Goal: Task Accomplishment & Management: Use online tool/utility

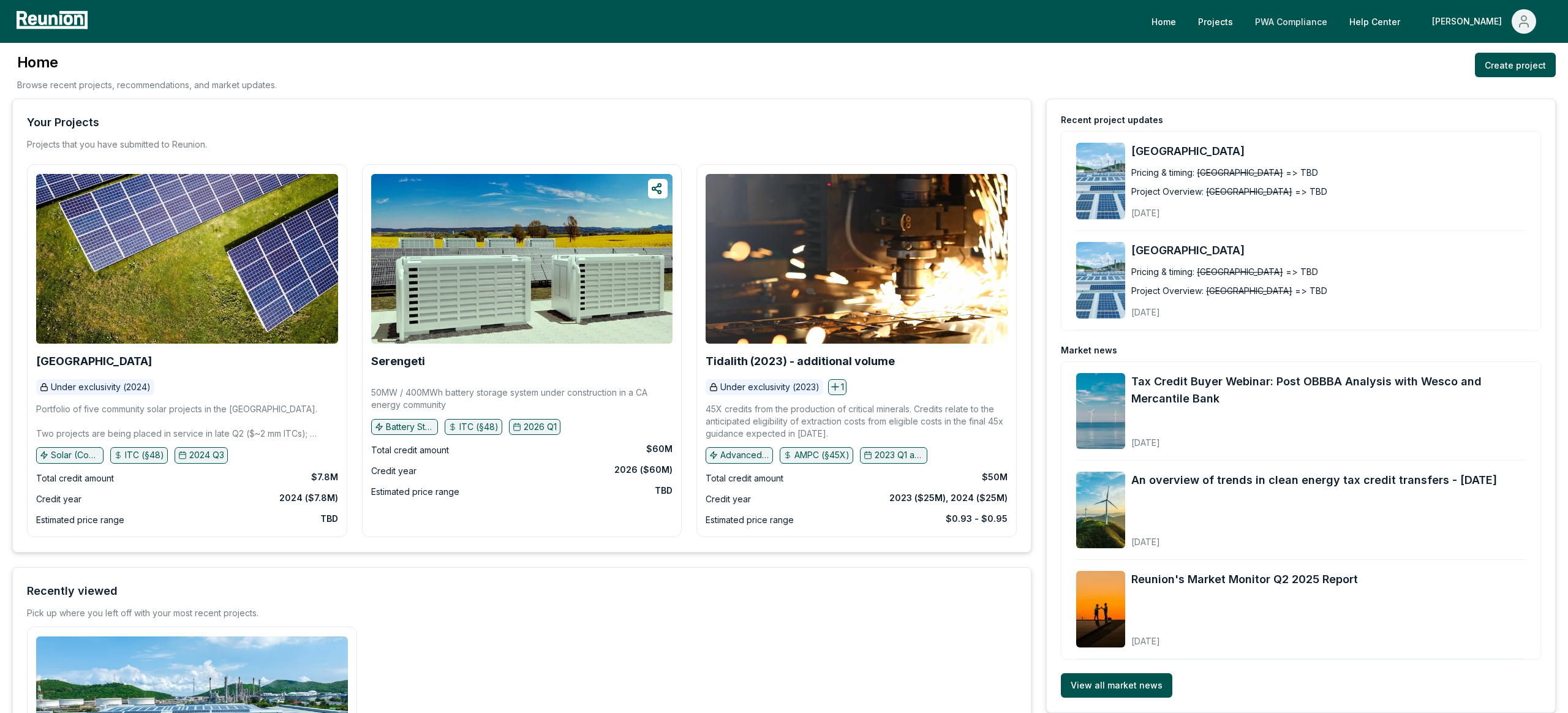
click at [1337, 24] on link "PWA Compliance" at bounding box center [1290, 21] width 92 height 25
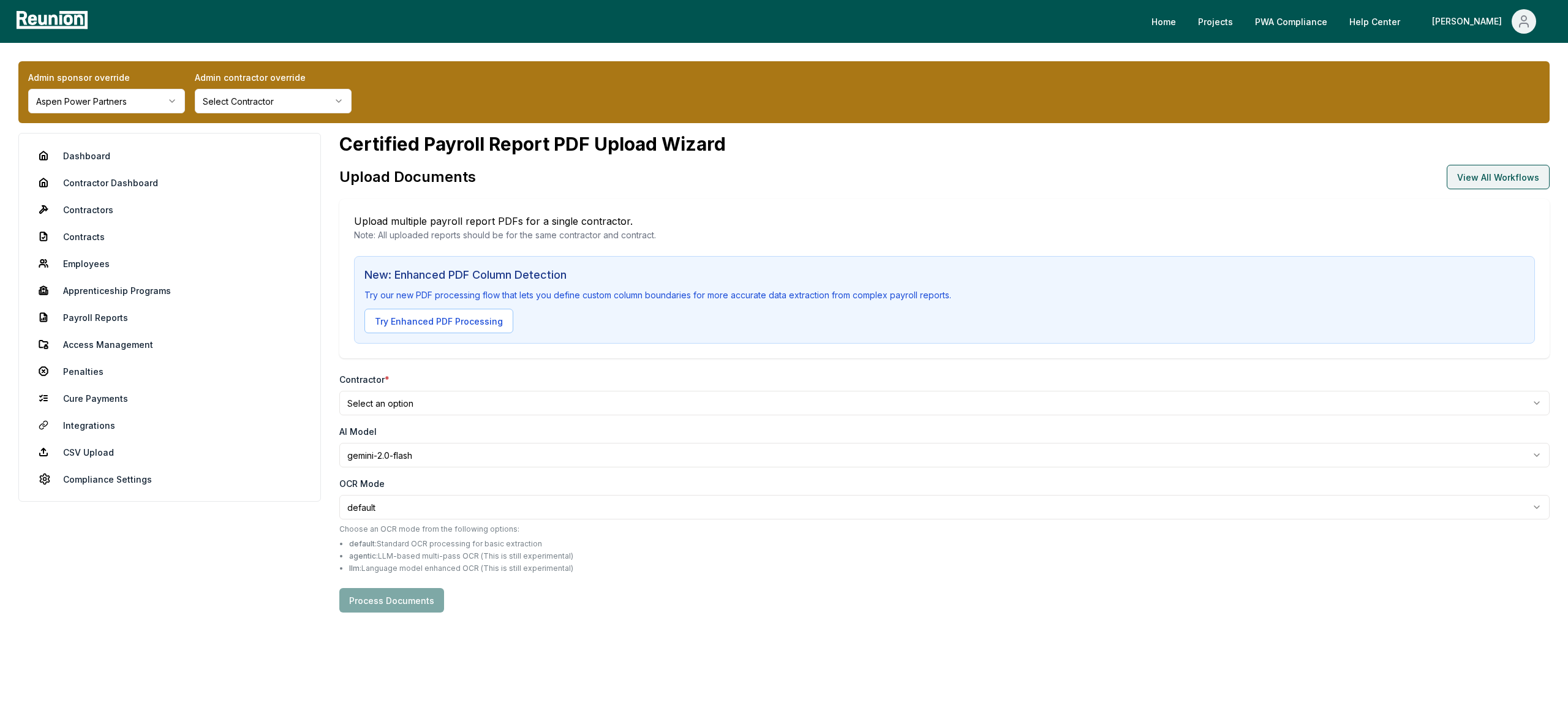
click at [1516, 167] on button "View All Workflows" at bounding box center [1499, 177] width 103 height 25
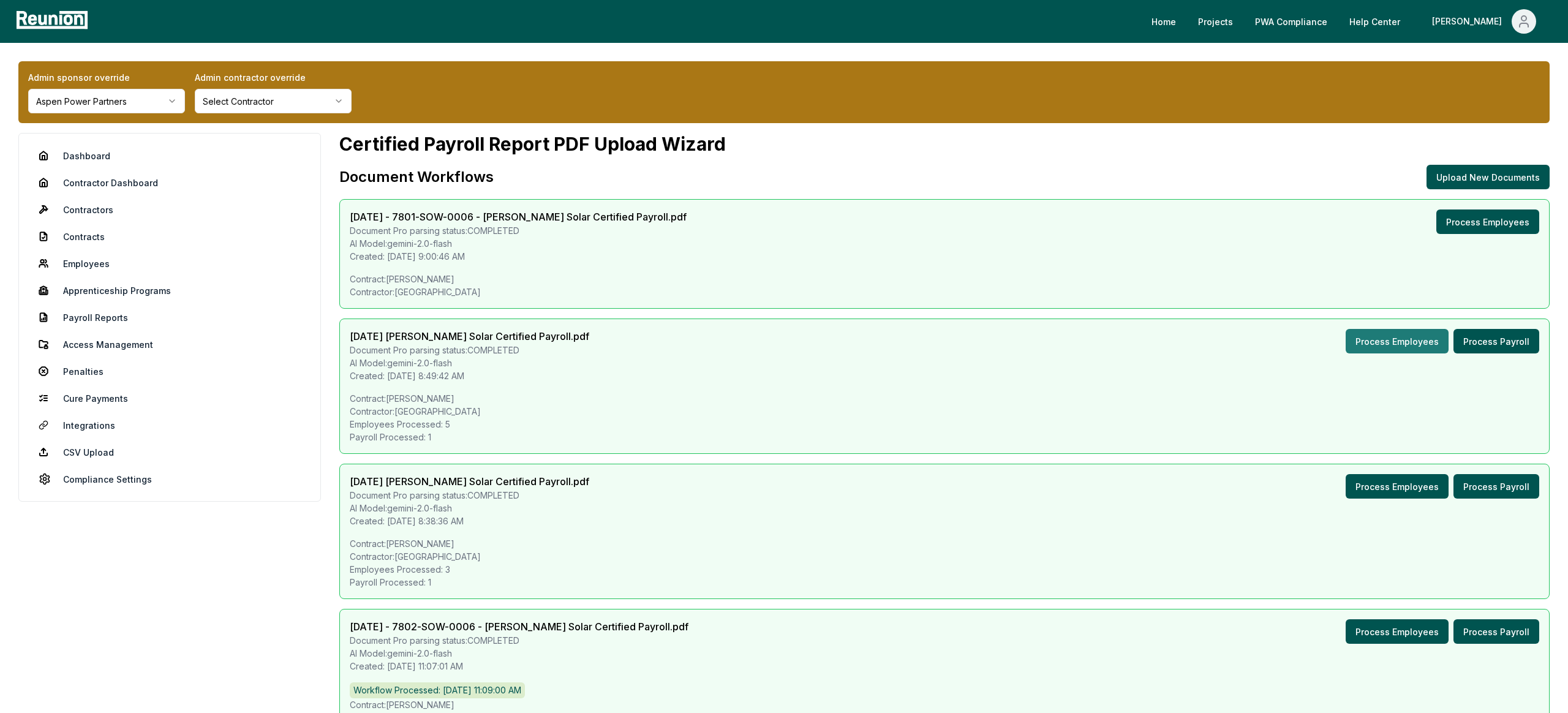
click at [1431, 340] on button "Process Employees" at bounding box center [1397, 341] width 103 height 25
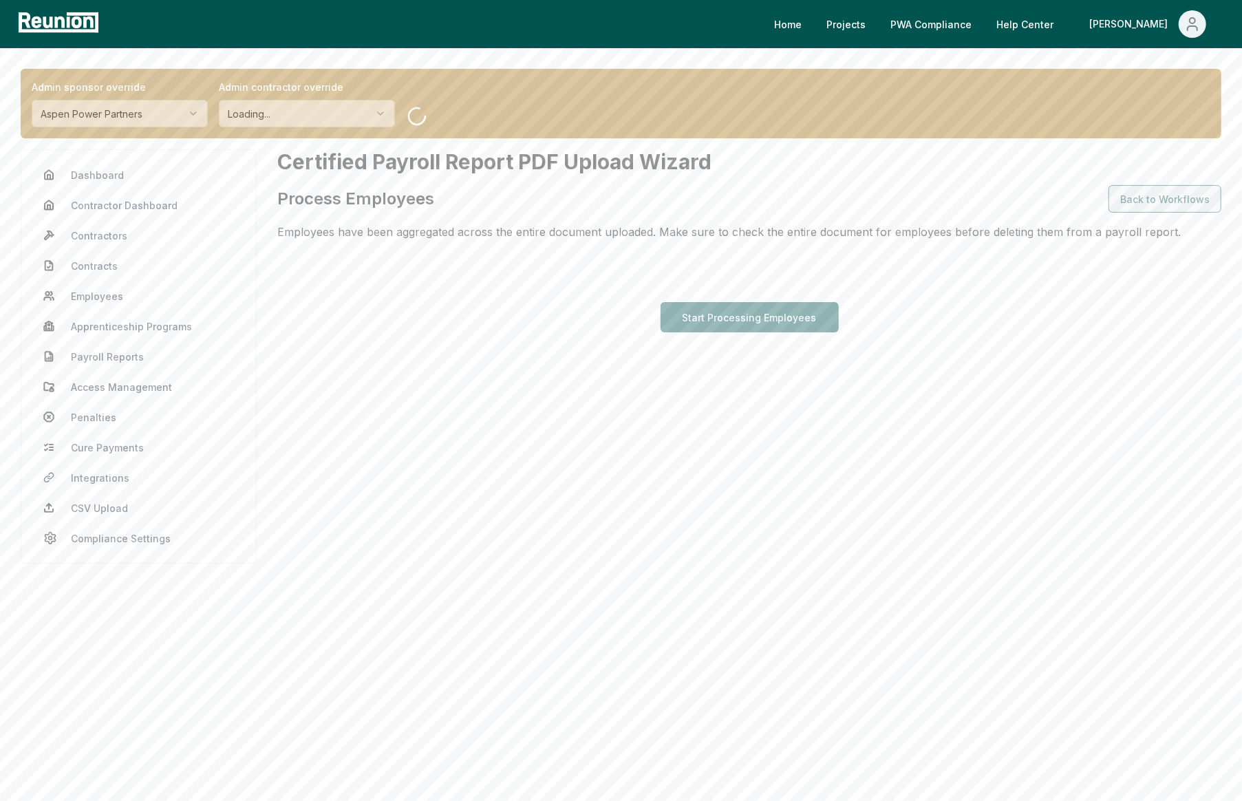
click at [1146, 201] on button "Back to Workflows" at bounding box center [1164, 199] width 113 height 28
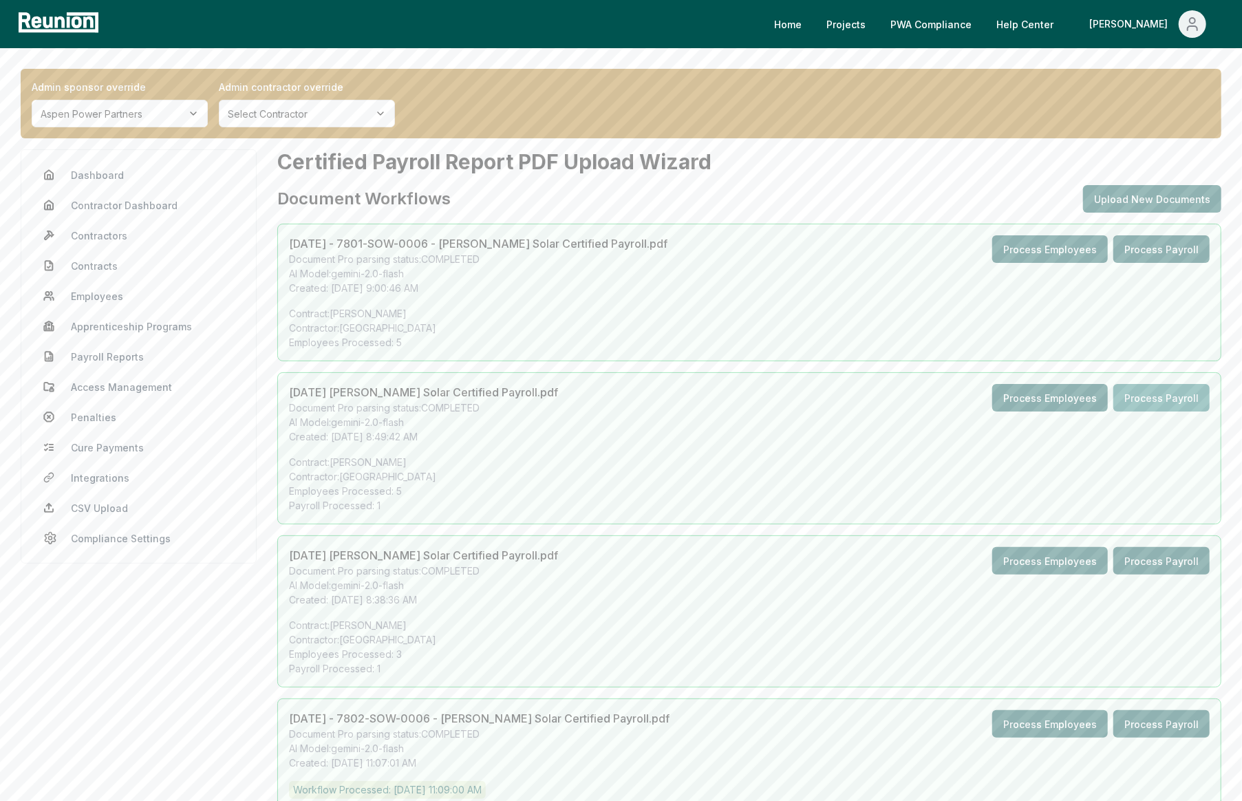
click at [1193, 404] on button "Process Payroll" at bounding box center [1161, 398] width 96 height 28
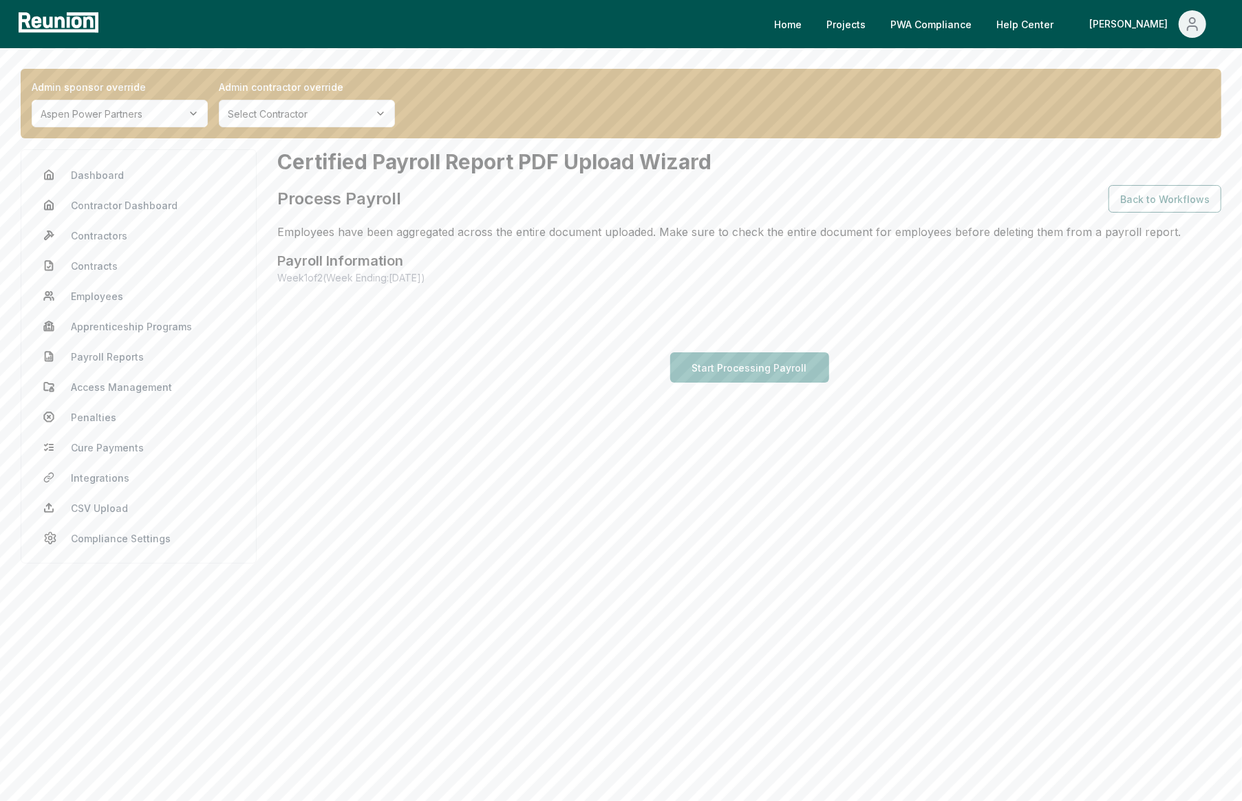
click at [783, 370] on button "Start Processing Payroll" at bounding box center [749, 367] width 159 height 30
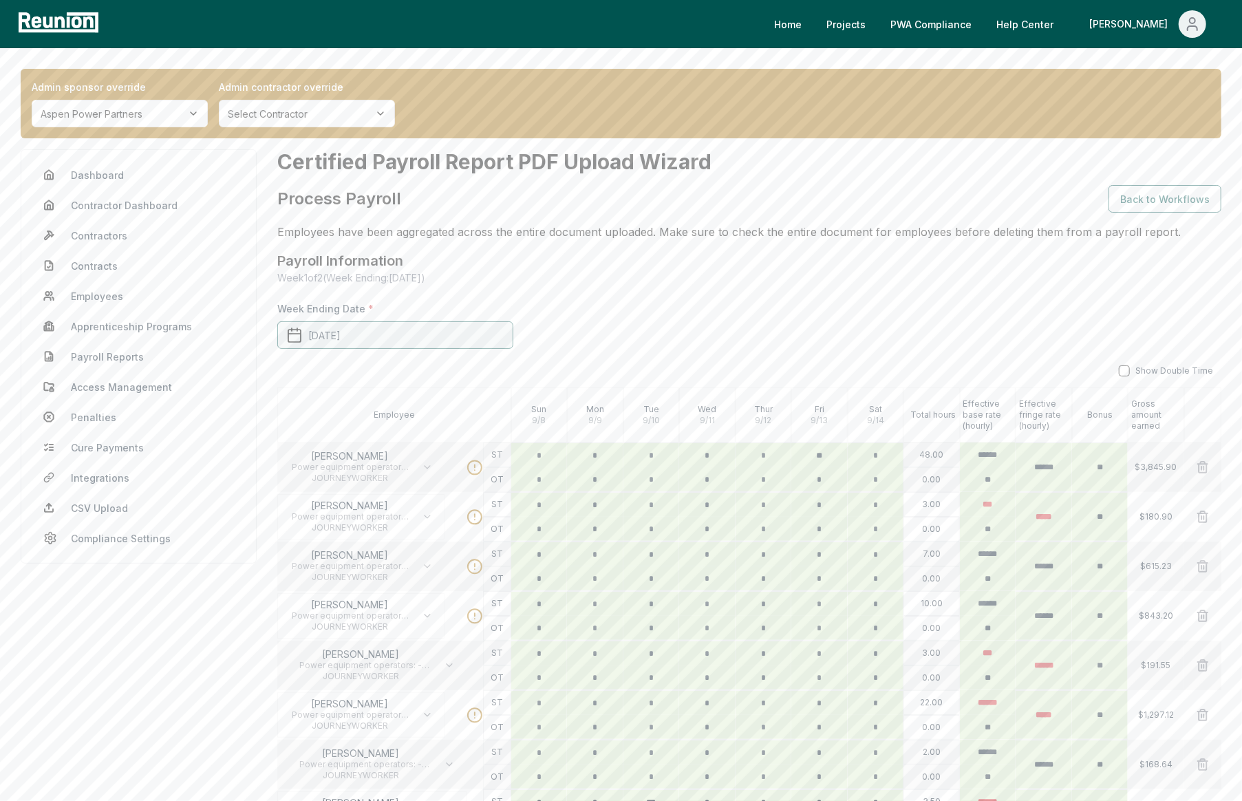
click at [402, 334] on button "September 14th, 2024" at bounding box center [395, 335] width 236 height 28
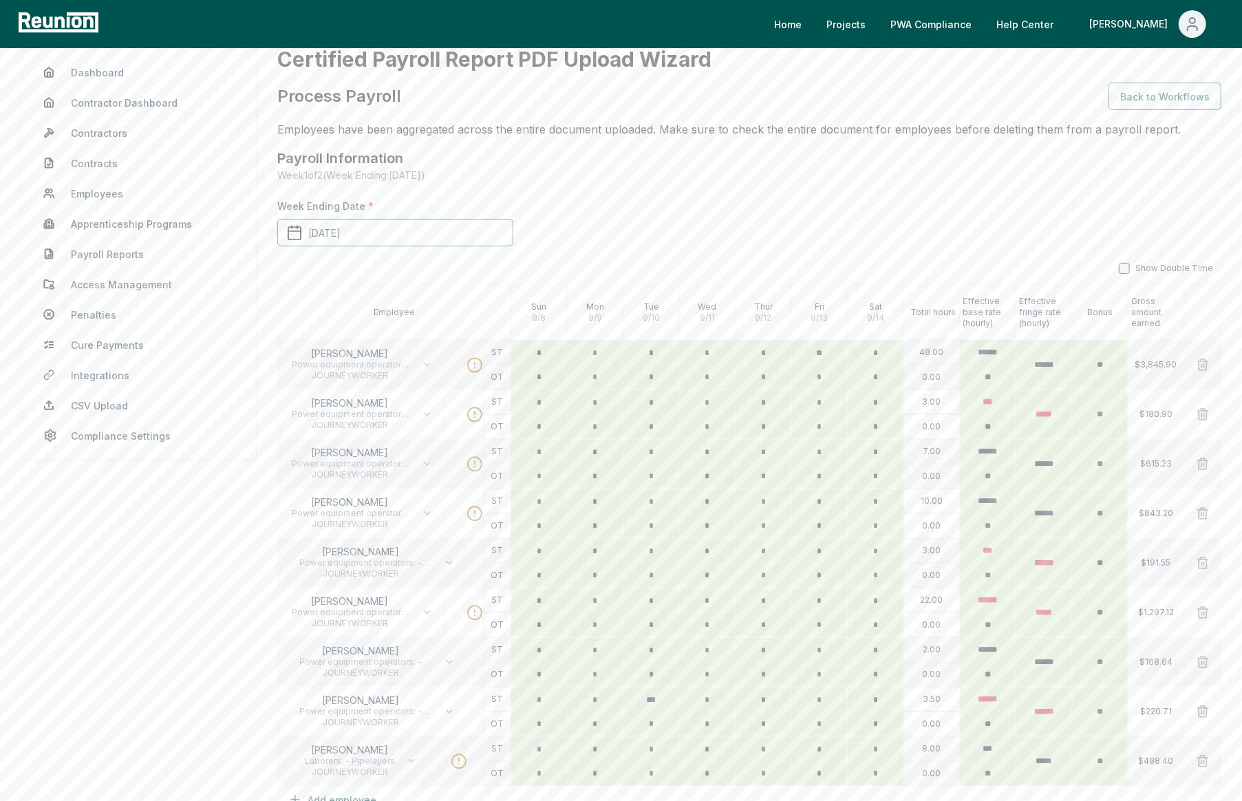
scroll to position [100, 0]
click at [696, 162] on div "Payroll Information Week 1 of 2 (Week Ending: 2024-09-14 )" at bounding box center [749, 168] width 944 height 34
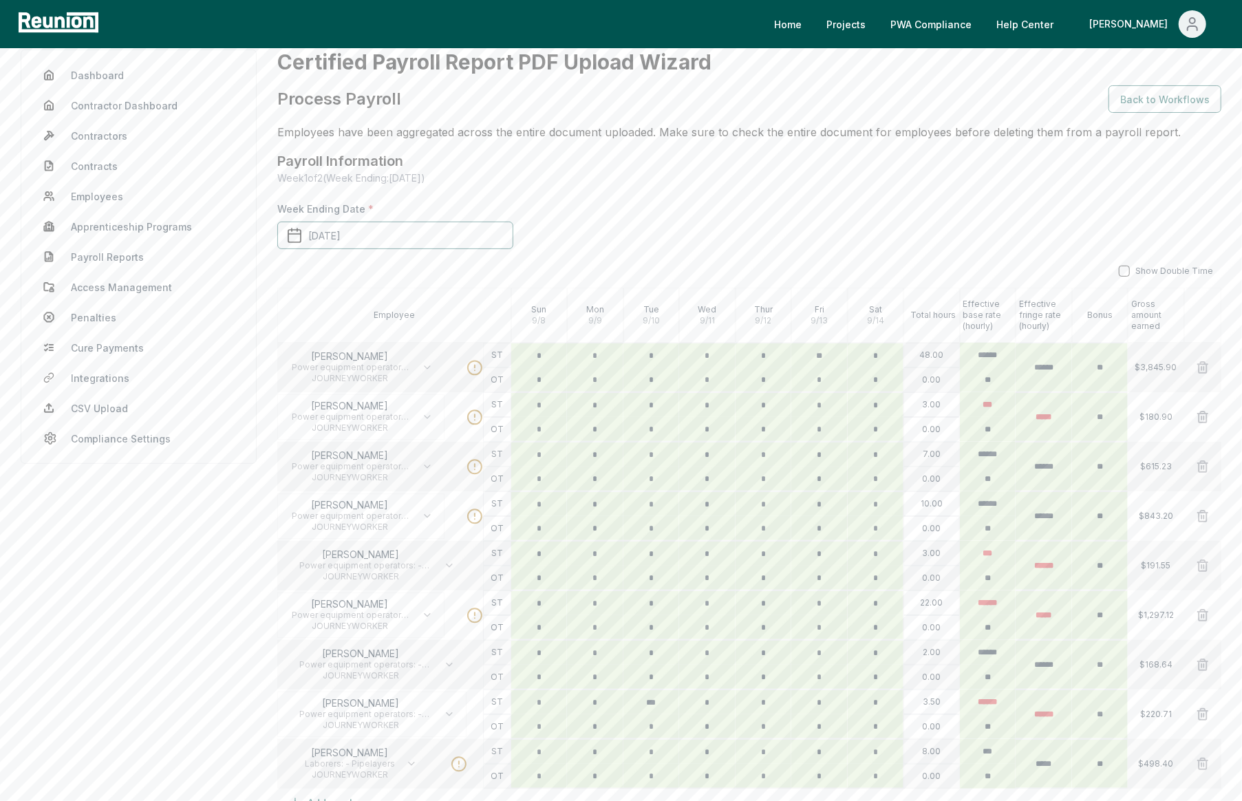
click at [696, 162] on div "Payroll Information Week 1 of 2 (Week Ending: 2024-09-14 )" at bounding box center [749, 168] width 944 height 34
click at [696, 165] on div "Payroll Information Week 1 of 2 (Week Ending: 2024-09-14 )" at bounding box center [749, 168] width 944 height 34
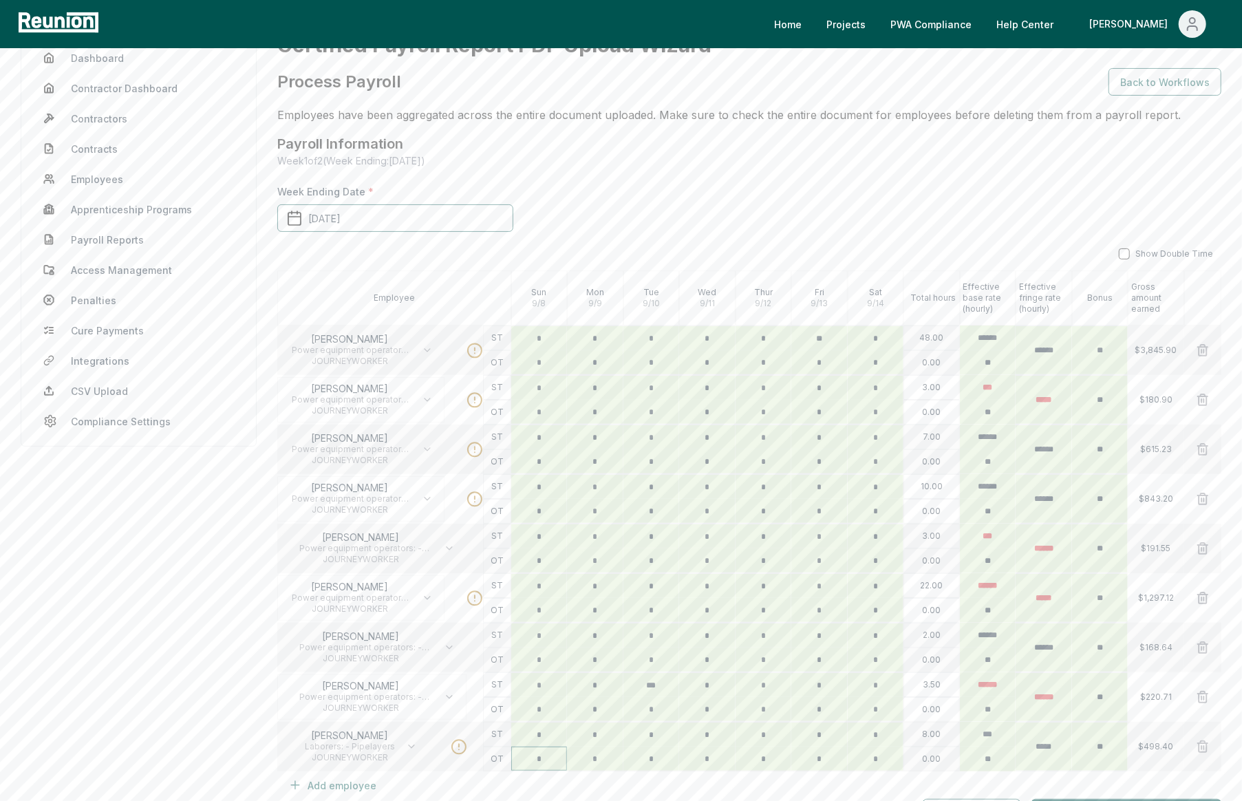
scroll to position [122, 0]
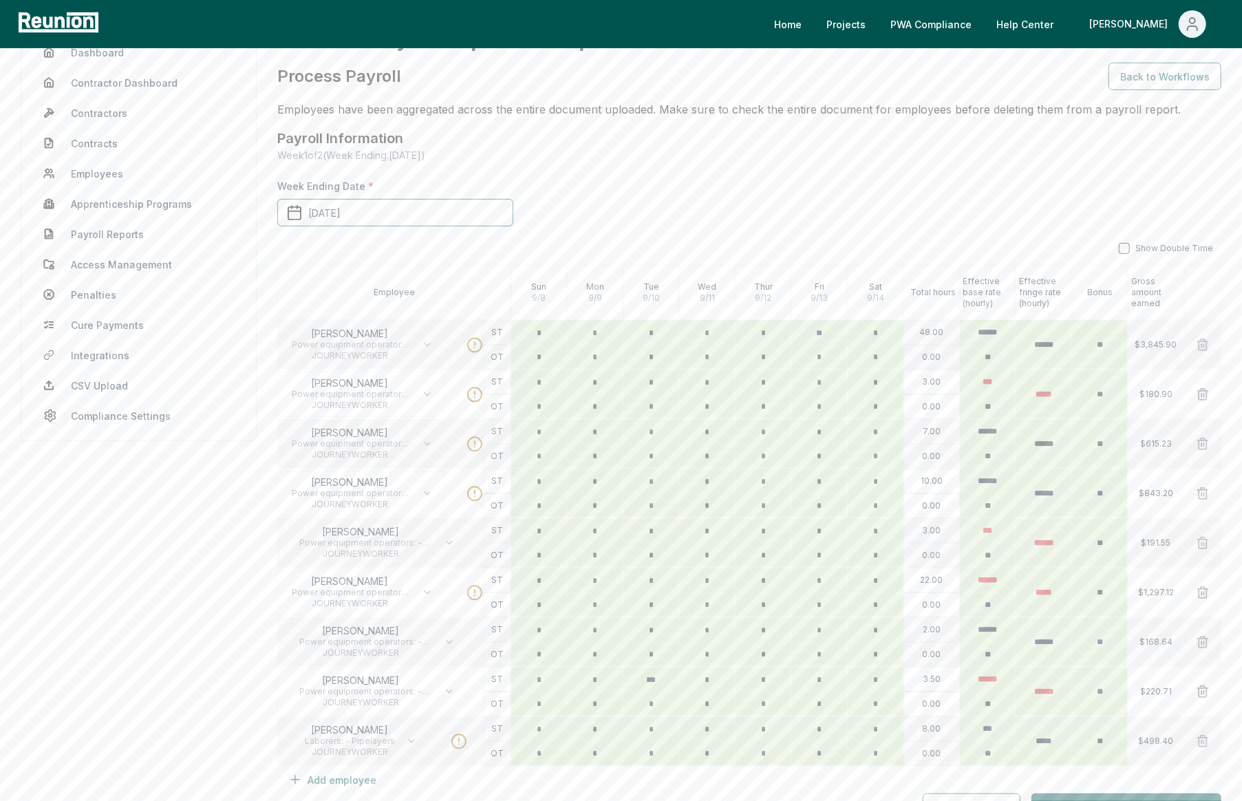
click at [1160, 192] on div "Week Ending Date * September 14th, 2024 Show Double Time Employee Sun 9 / 8 Mon…" at bounding box center [749, 500] width 944 height 642
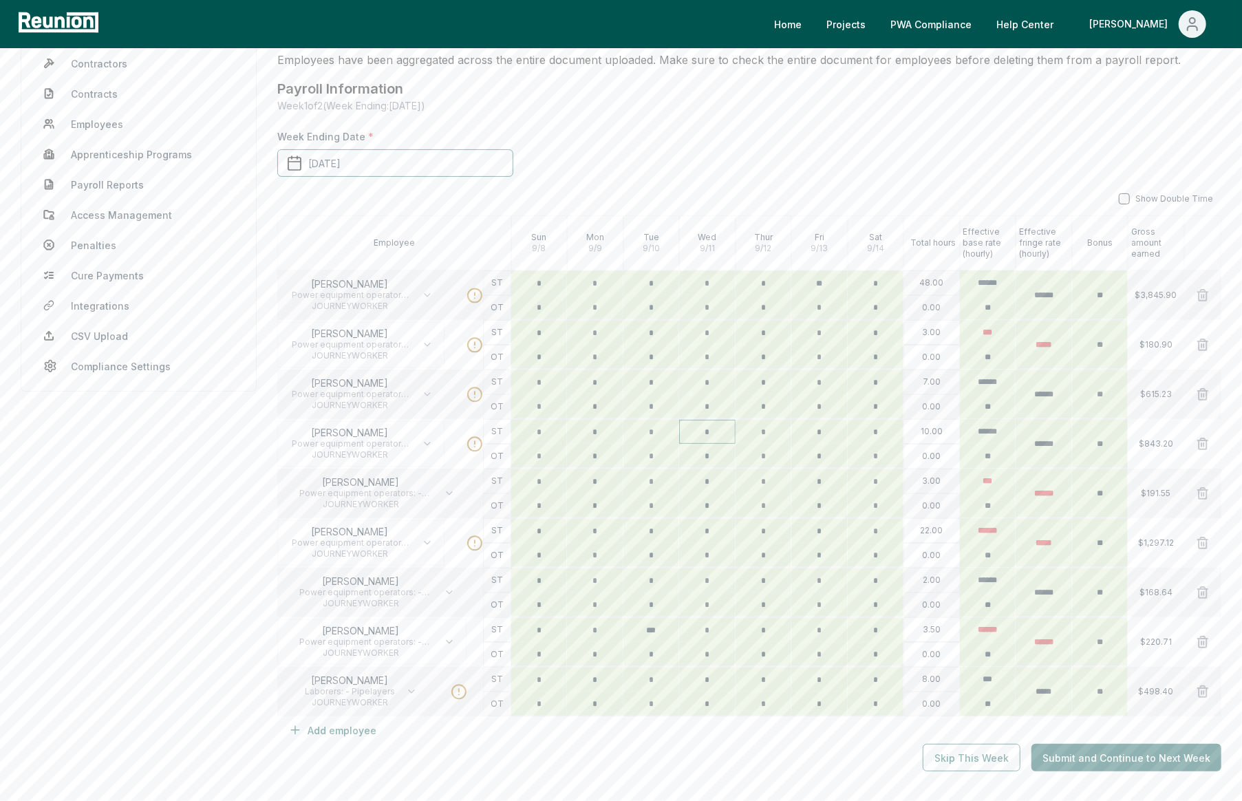
scroll to position [0, 0]
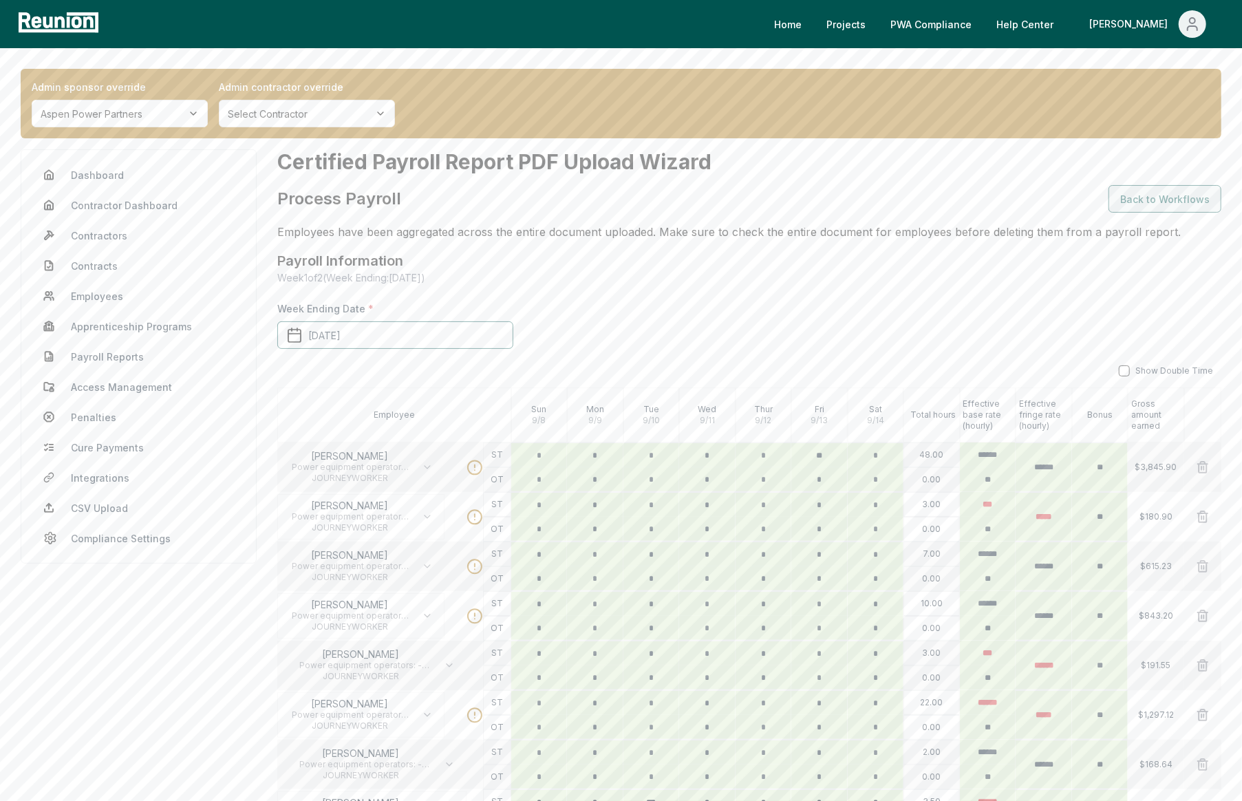
click at [1159, 208] on button "Back to Workflows" at bounding box center [1164, 199] width 113 height 28
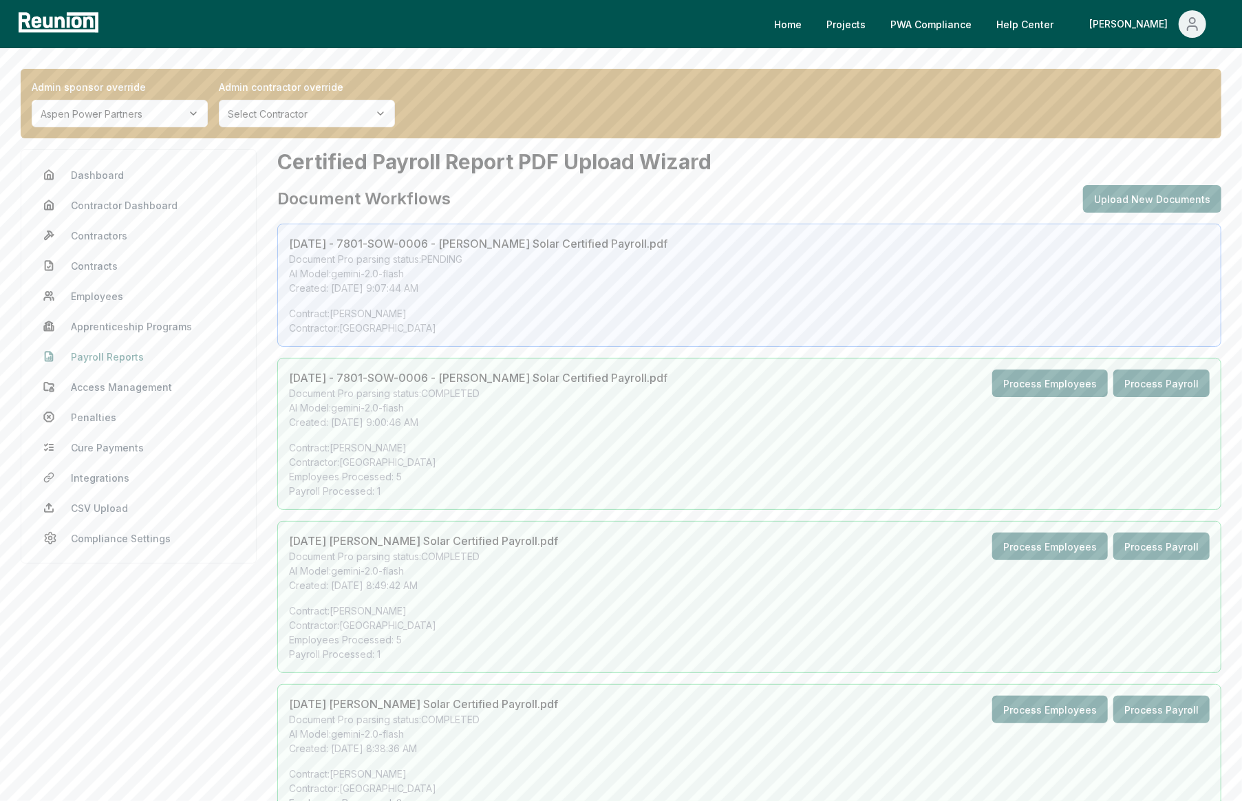
click at [106, 354] on link "Payroll Reports" at bounding box center [138, 357] width 213 height 28
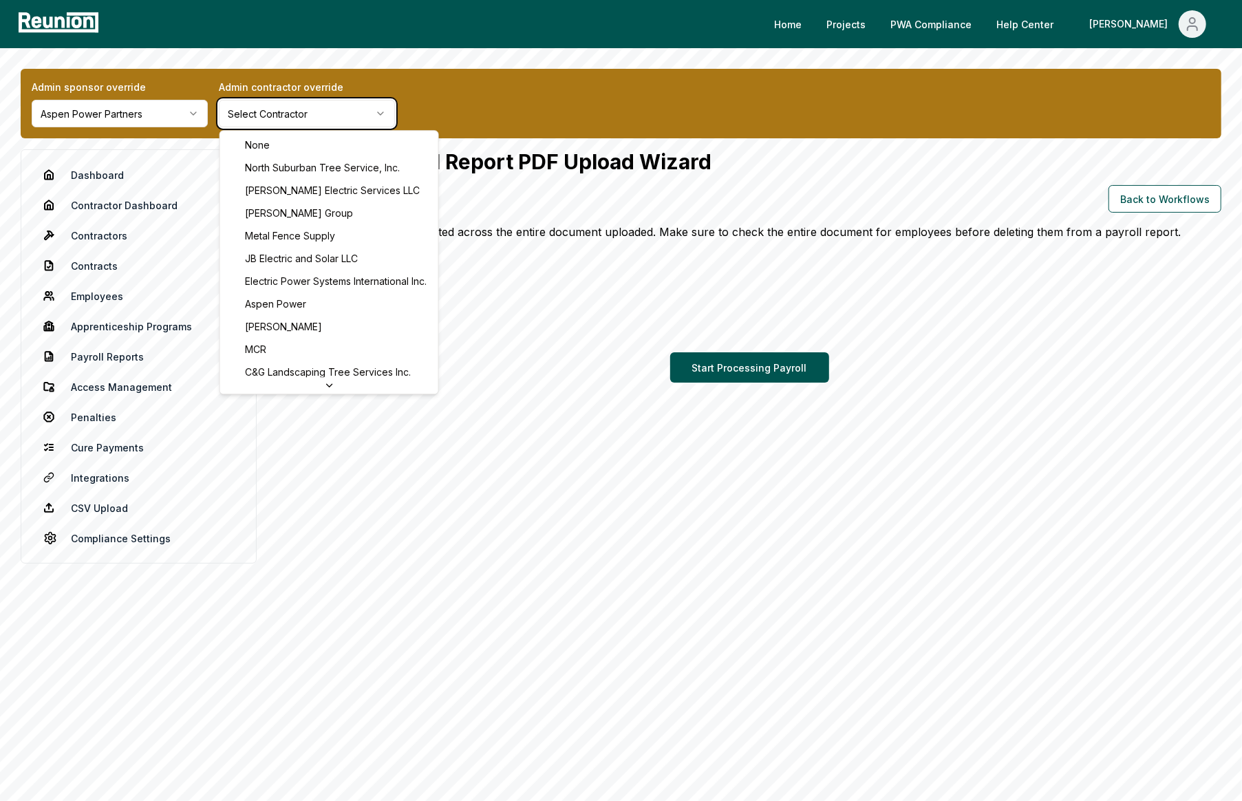
click at [778, 252] on html "Please visit us on your desktop We're working on making our marketplace mobile-…" at bounding box center [621, 540] width 1242 height 1081
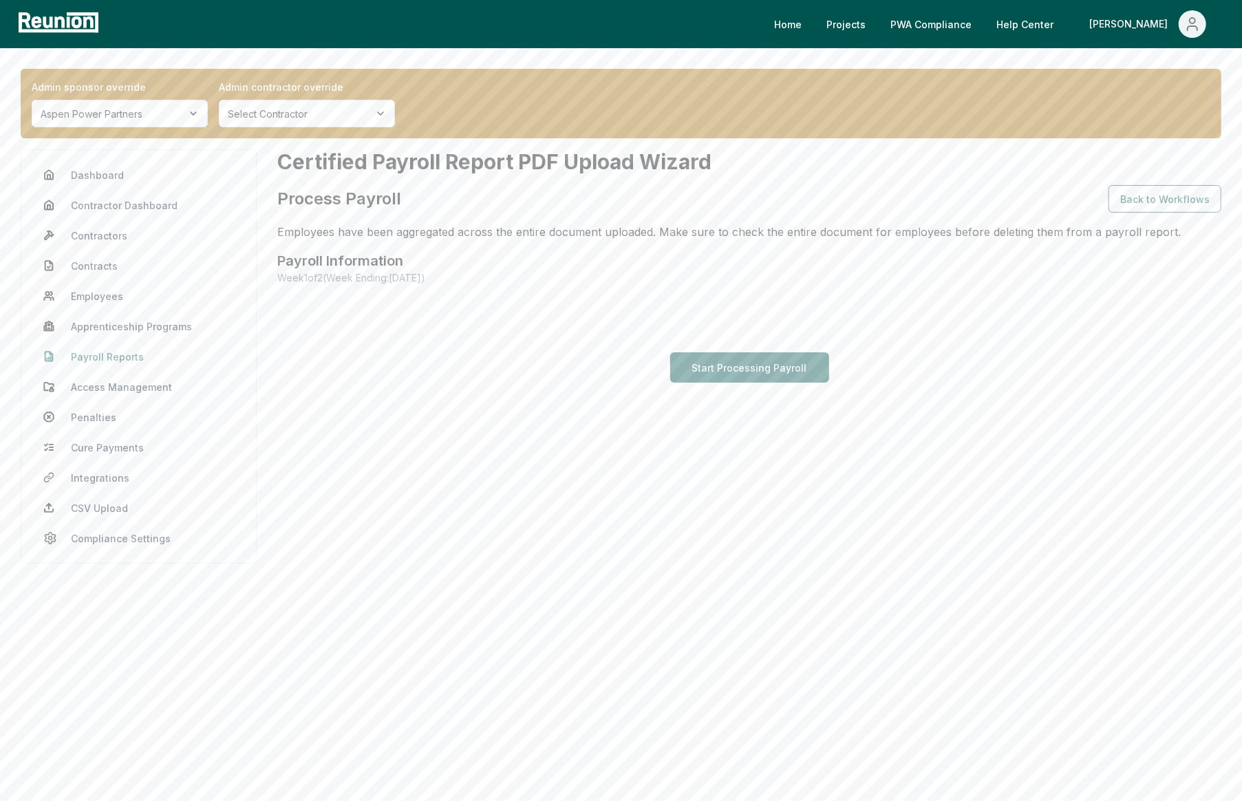
click at [98, 366] on link "Payroll Reports" at bounding box center [138, 357] width 213 height 28
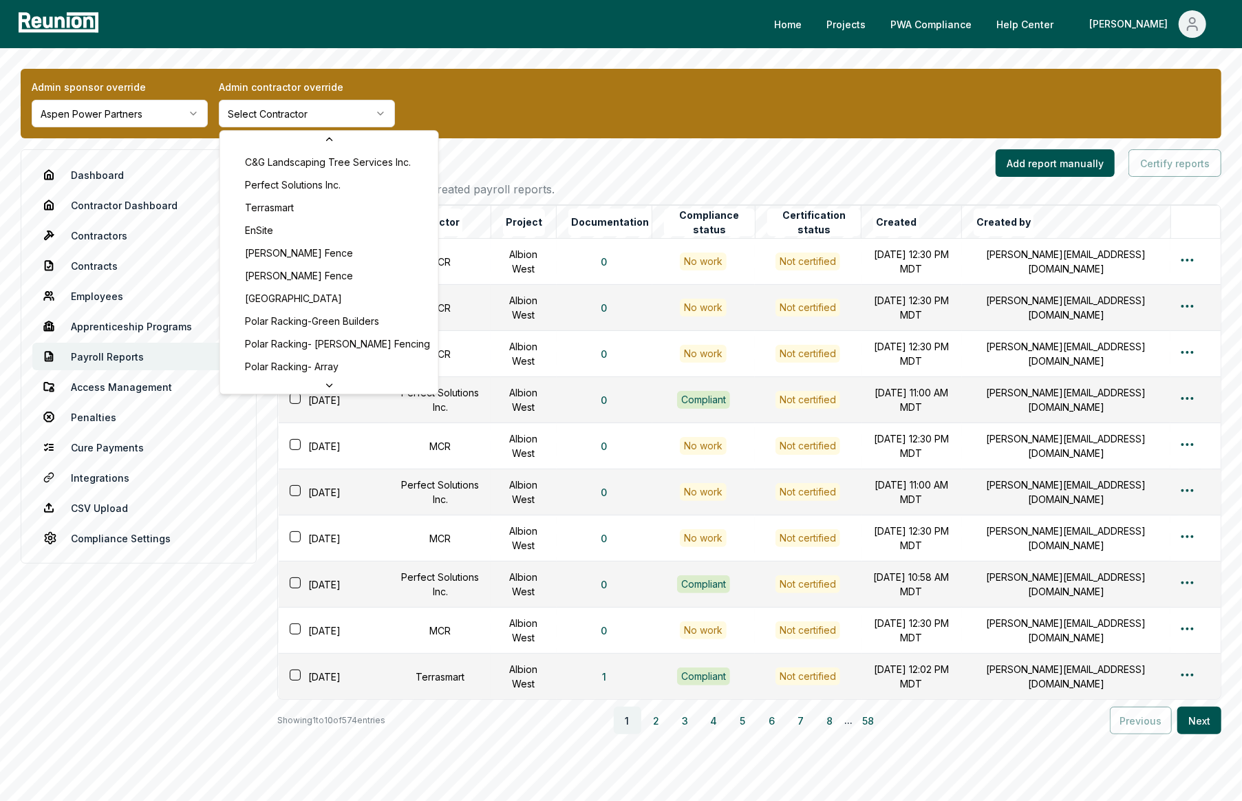
scroll to position [230, 0]
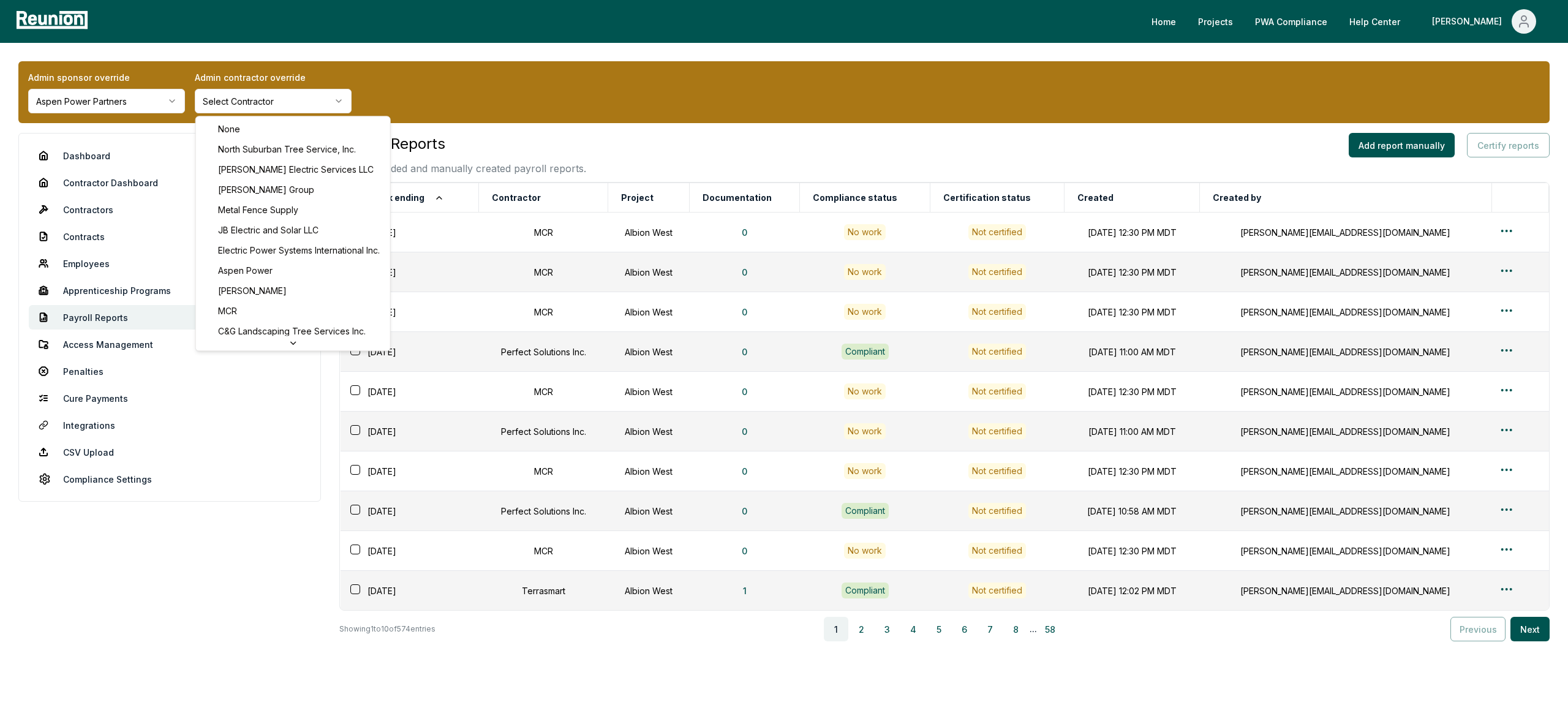
click at [276, 95] on html "Please visit us on your desktop We're working on making our marketplace mobile-…" at bounding box center [784, 382] width 1568 height 764
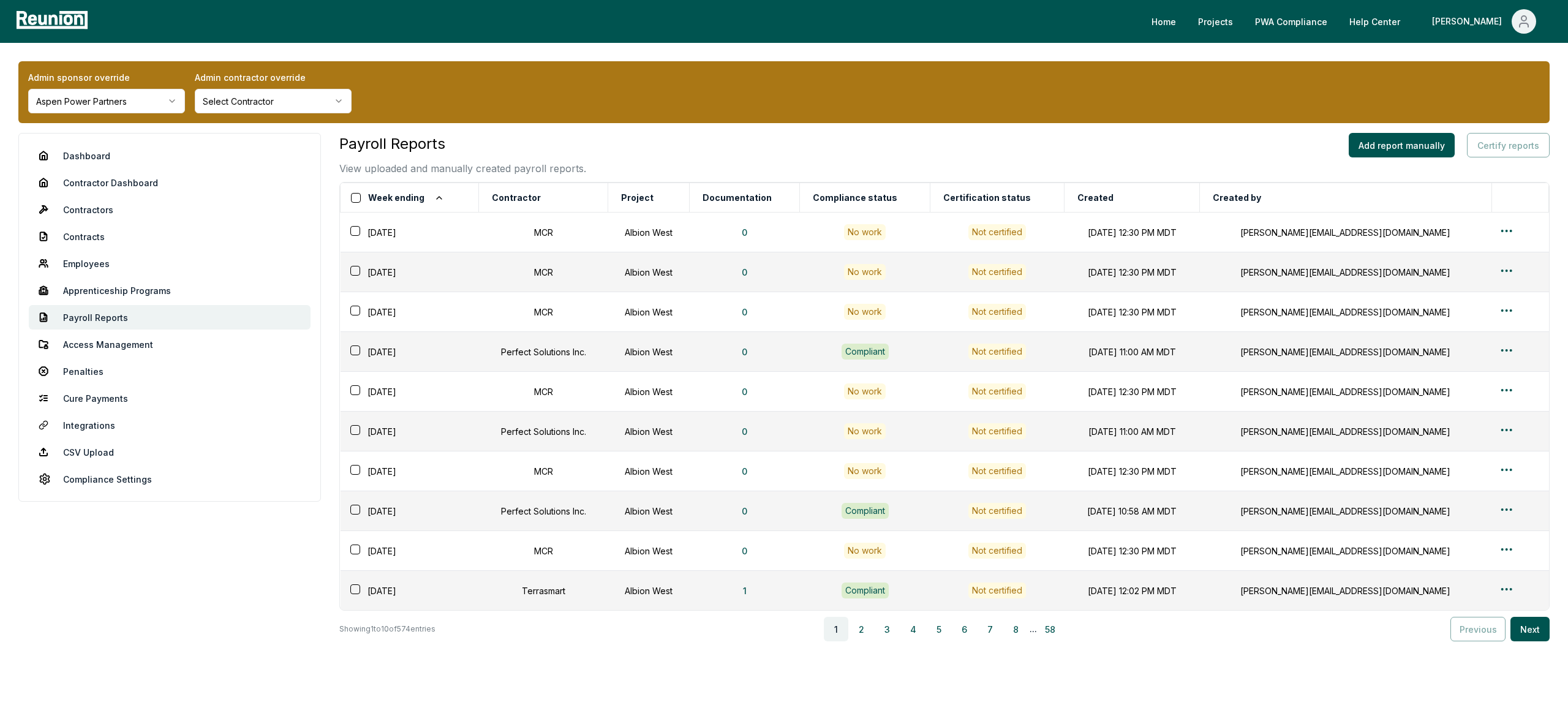
click at [272, 101] on html "Please visit us on your desktop We're working on making our marketplace mobile-…" at bounding box center [784, 382] width 1568 height 764
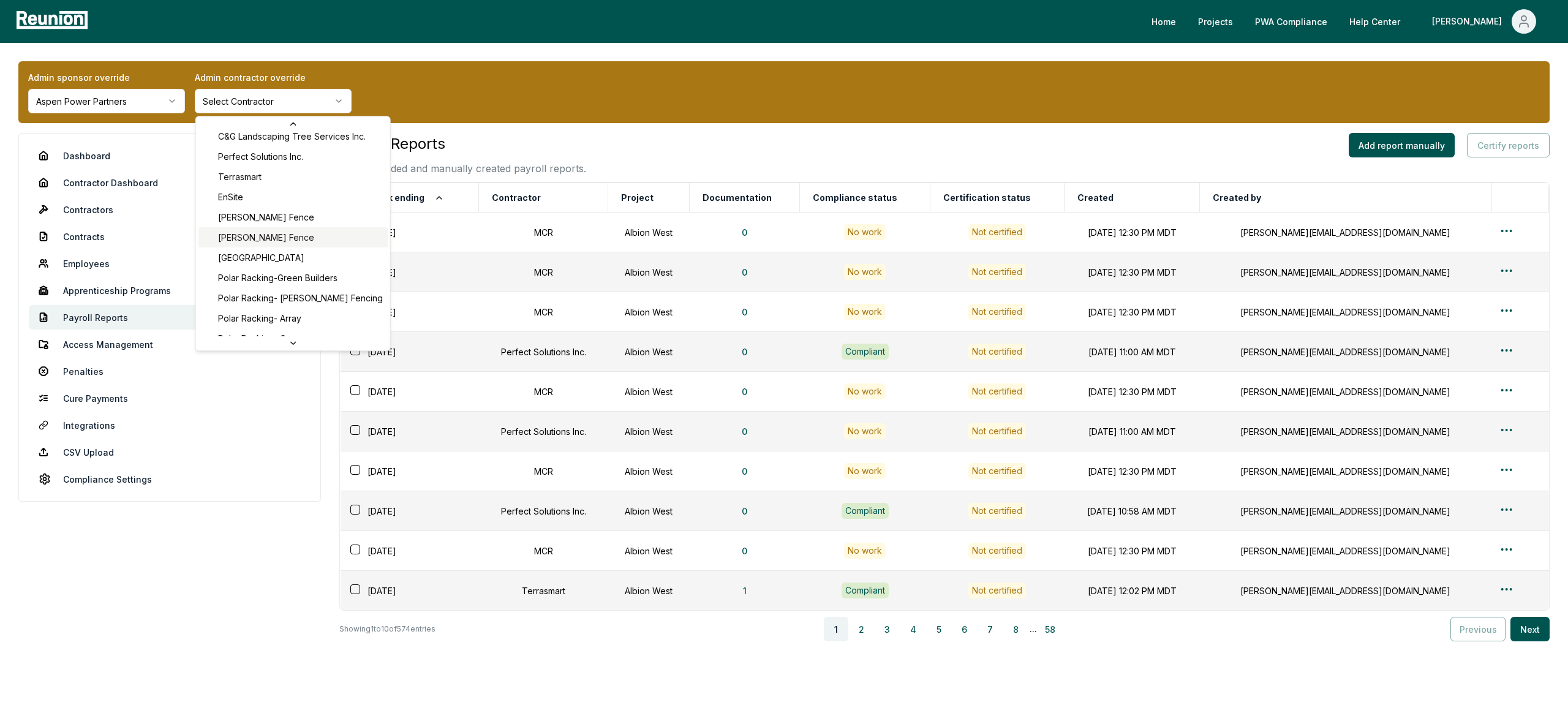
scroll to position [211, 0]
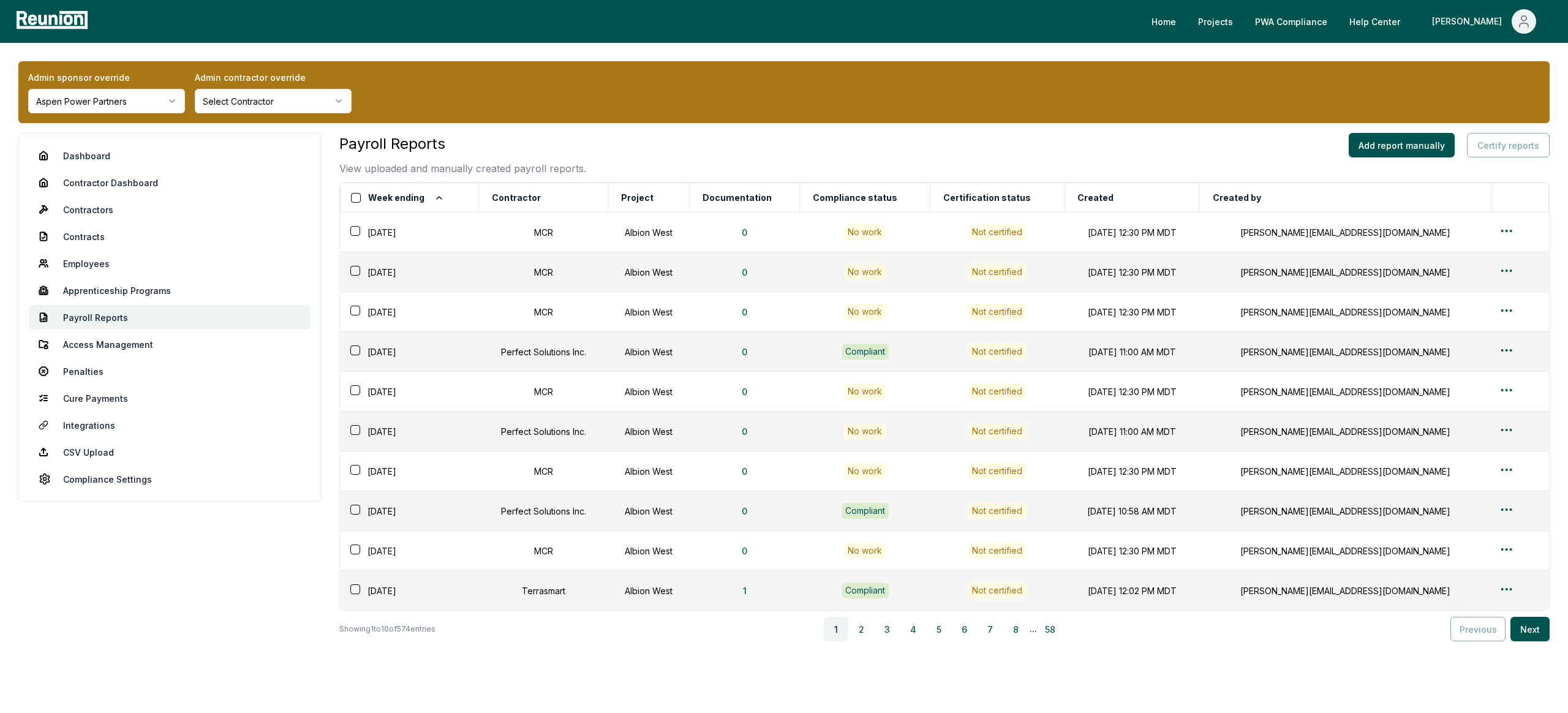
click at [338, 103] on html "Please visit us on your desktop We're working on making our marketplace mobile-…" at bounding box center [784, 382] width 1568 height 764
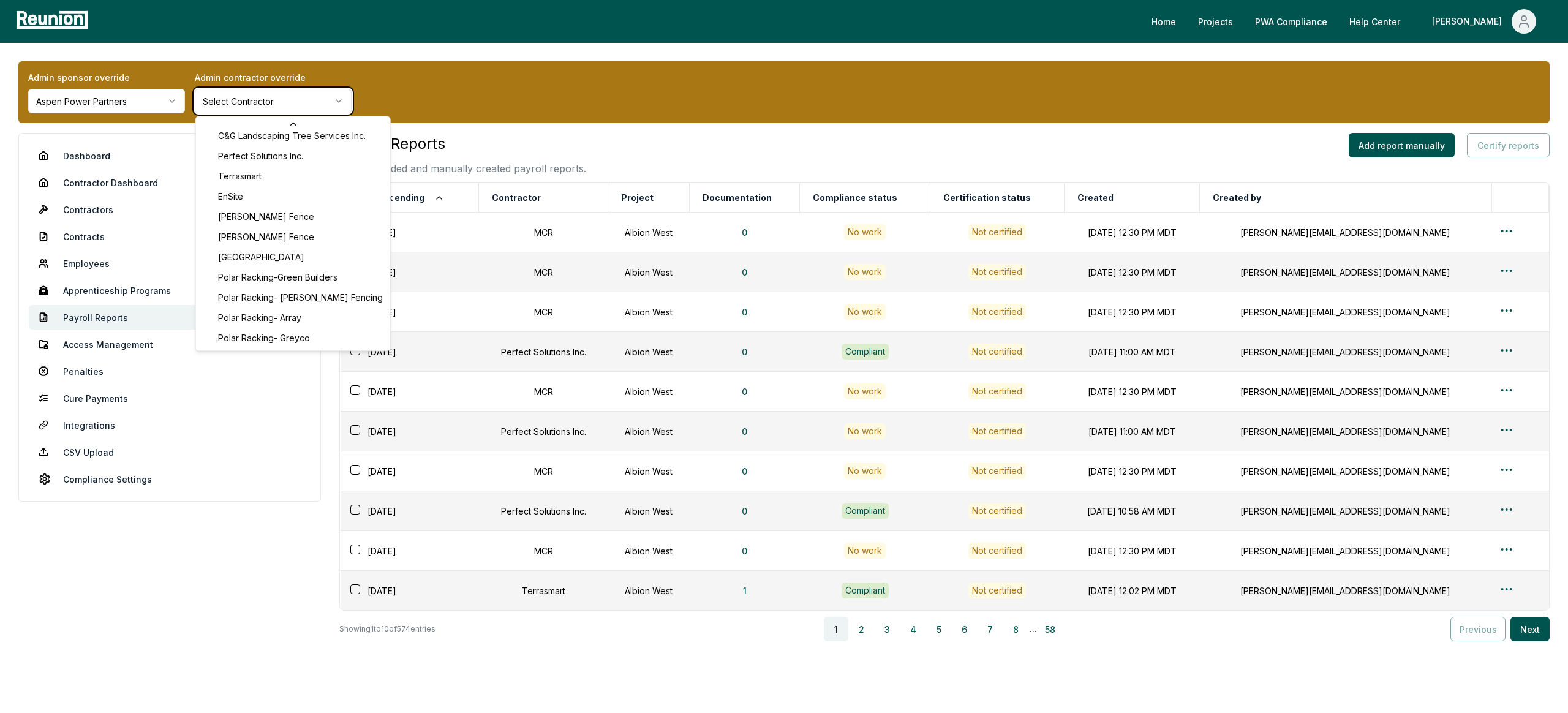
click at [295, 103] on html "Please visit us on your desktop We're working on making our marketplace mobile-…" at bounding box center [784, 382] width 1568 height 764
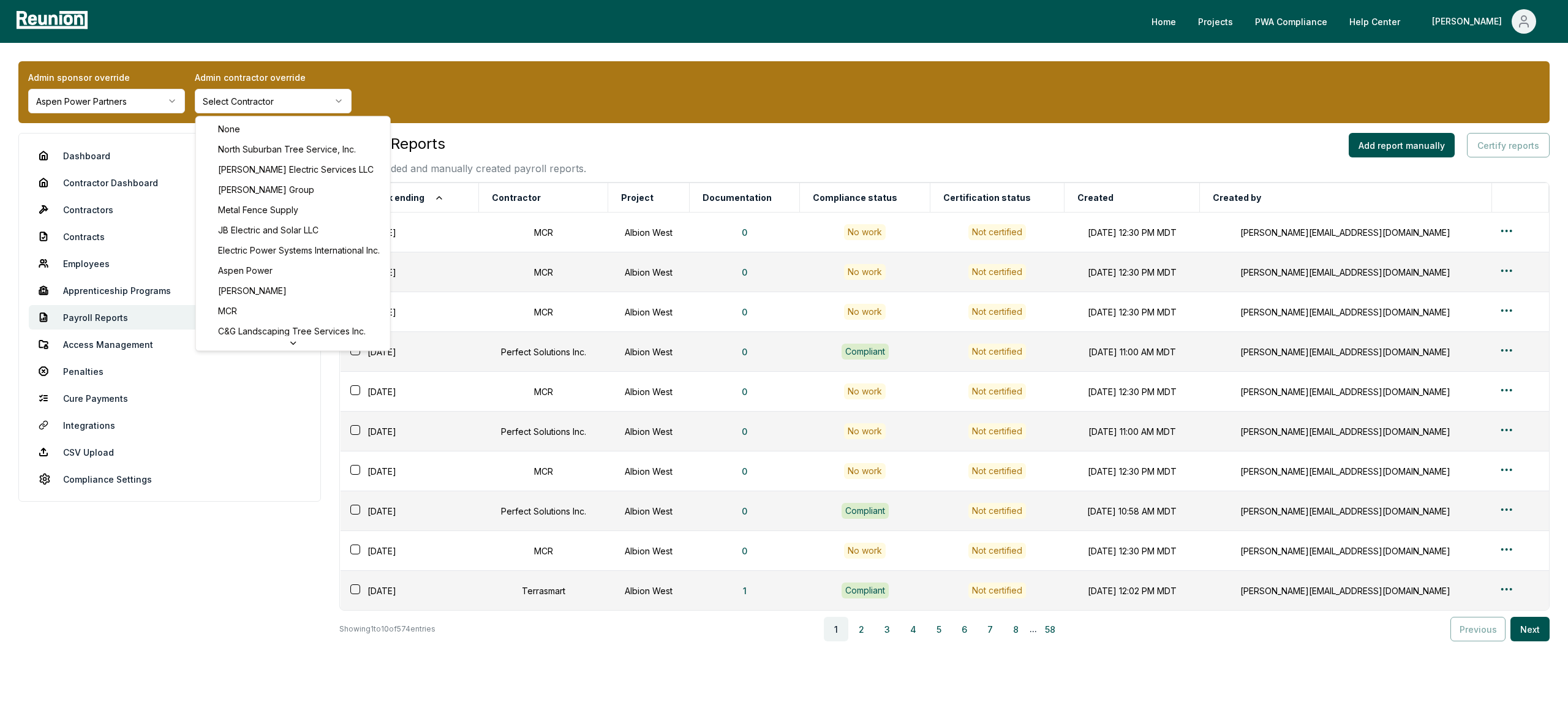
click at [295, 103] on html "Please visit us on your desktop We're working on making our marketplace mobile-…" at bounding box center [784, 382] width 1568 height 764
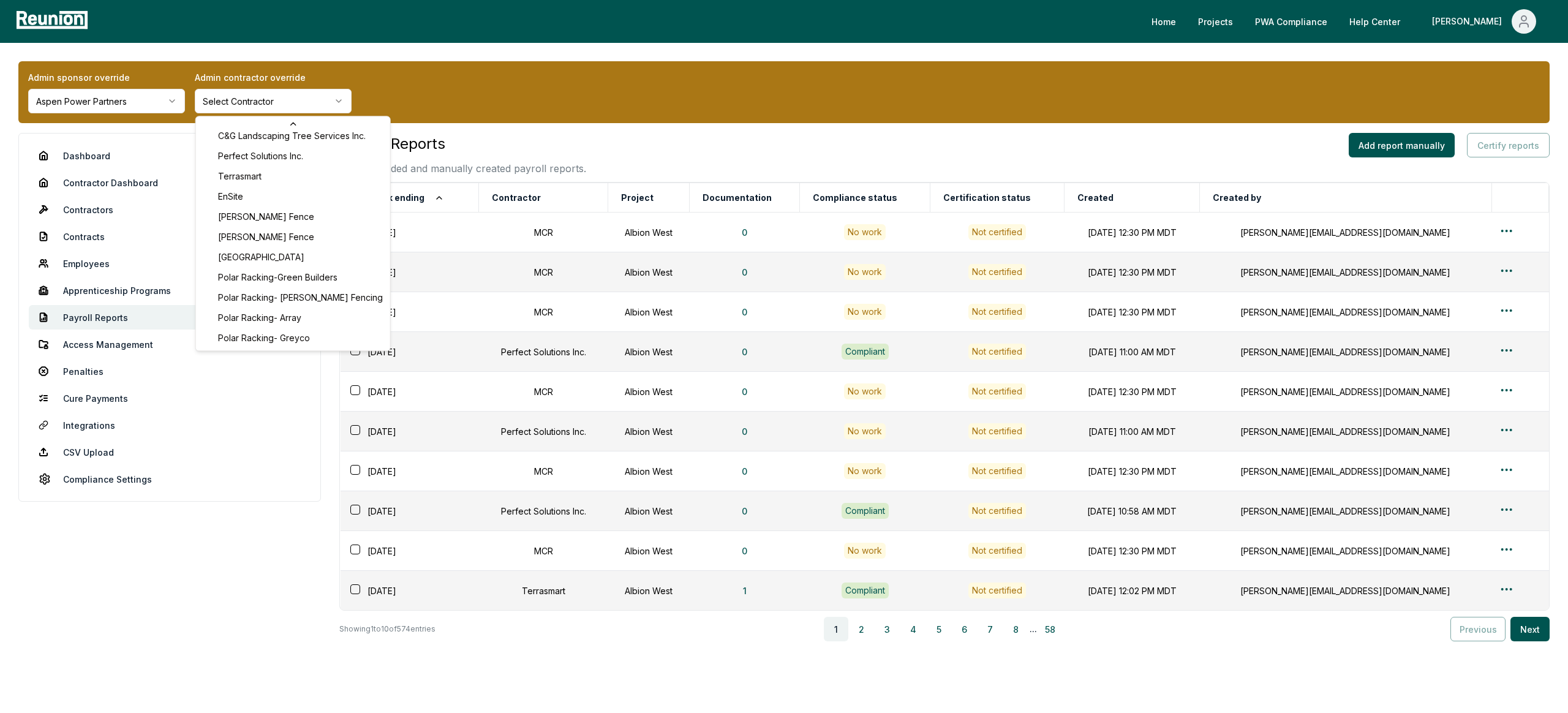
scroll to position [209, 0]
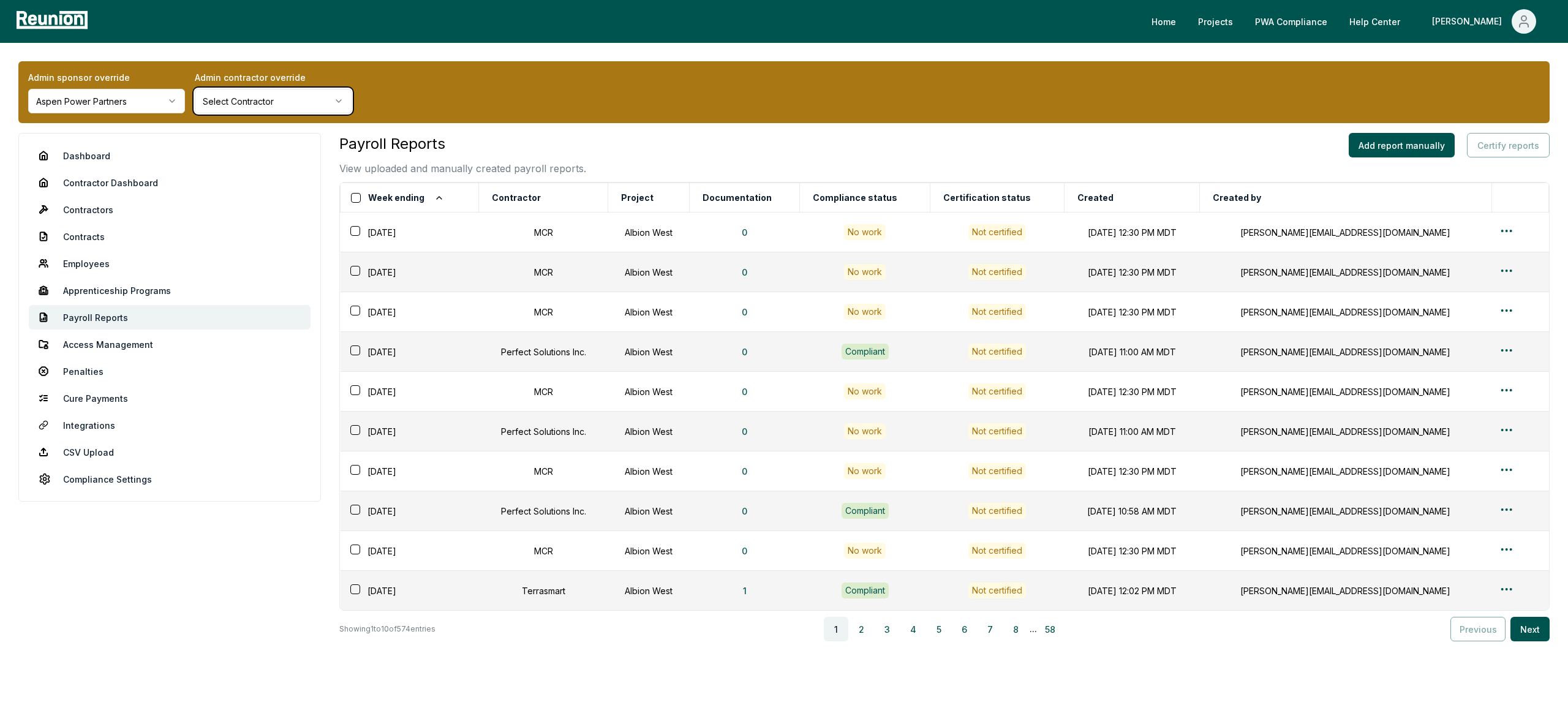
click at [266, 408] on html "Please visit us on your desktop We're working on making our marketplace mobile-…" at bounding box center [784, 382] width 1568 height 764
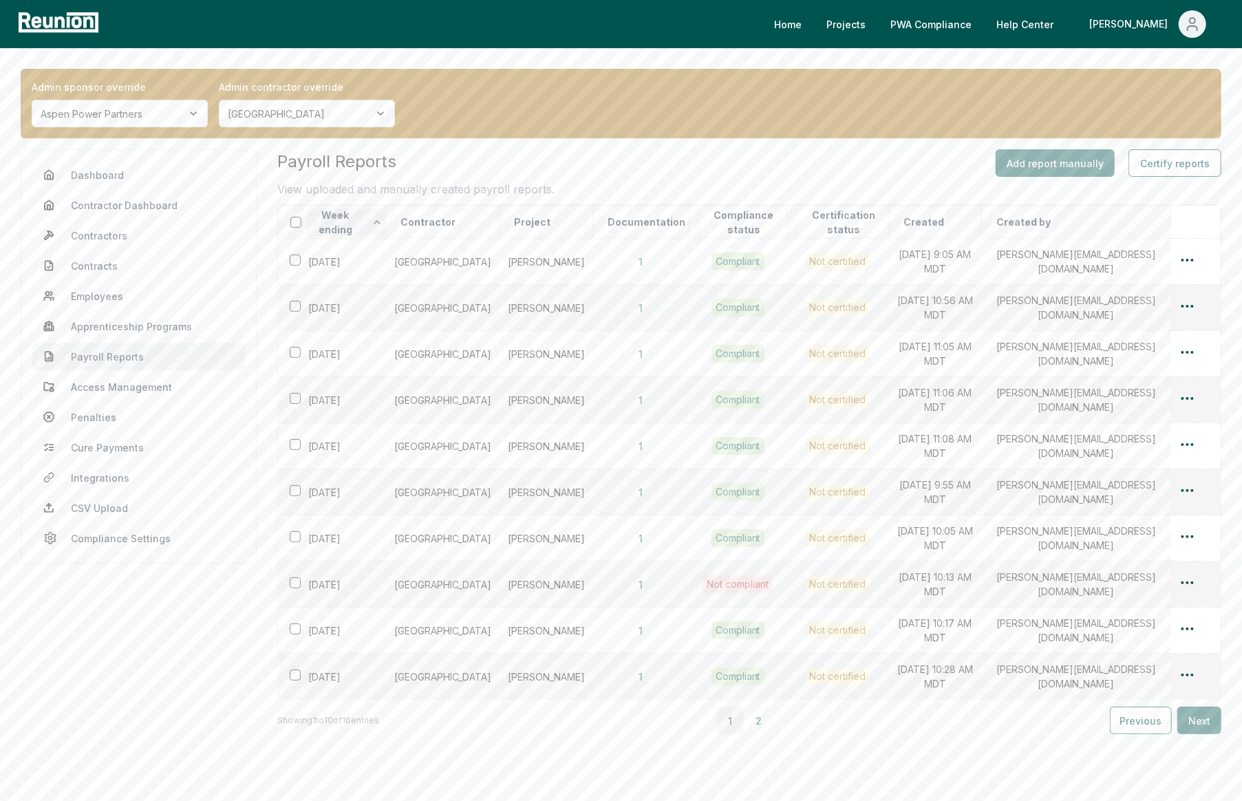
click at [382, 208] on button "Week ending" at bounding box center [346, 222] width 78 height 28
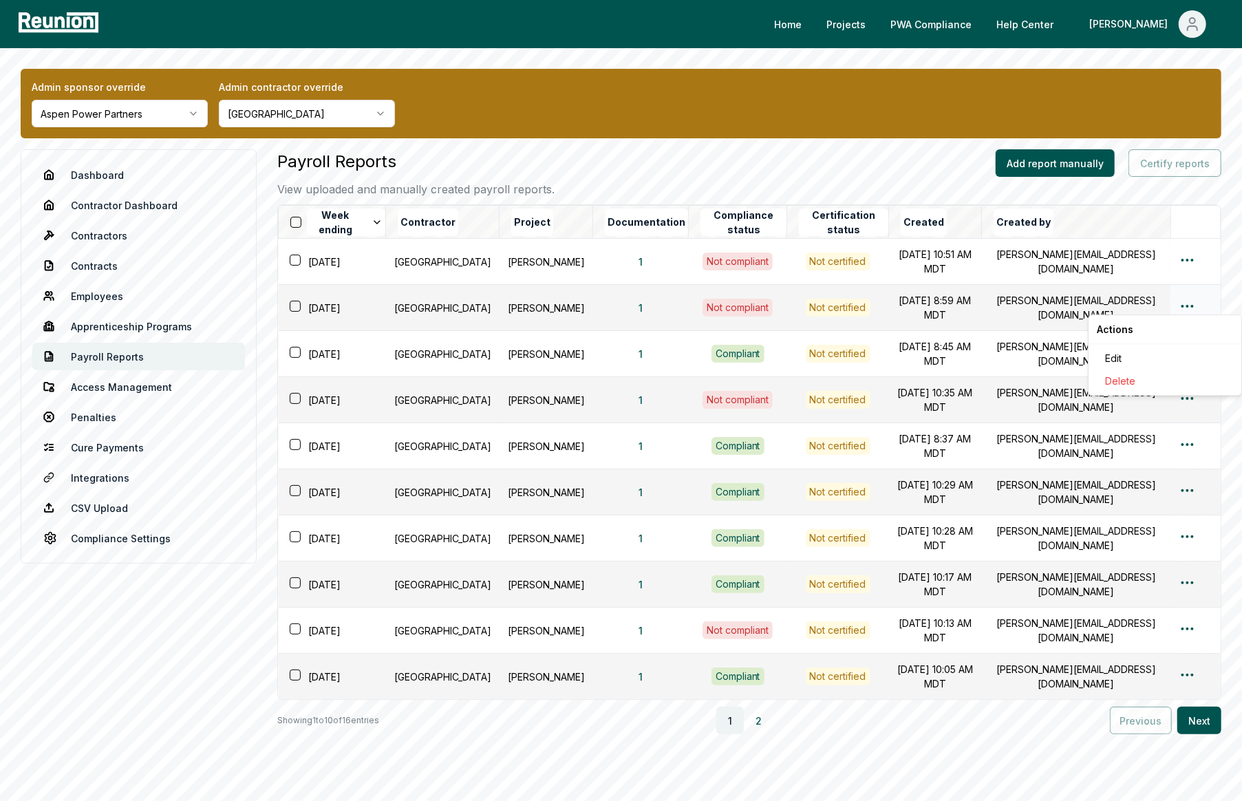
click at [1187, 305] on html "Please visit us on your desktop We're working on making our marketplace mobile-…" at bounding box center [621, 436] width 1242 height 872
click at [1110, 359] on div "Edit" at bounding box center [1164, 358] width 131 height 23
